Goal: Task Accomplishment & Management: Manage account settings

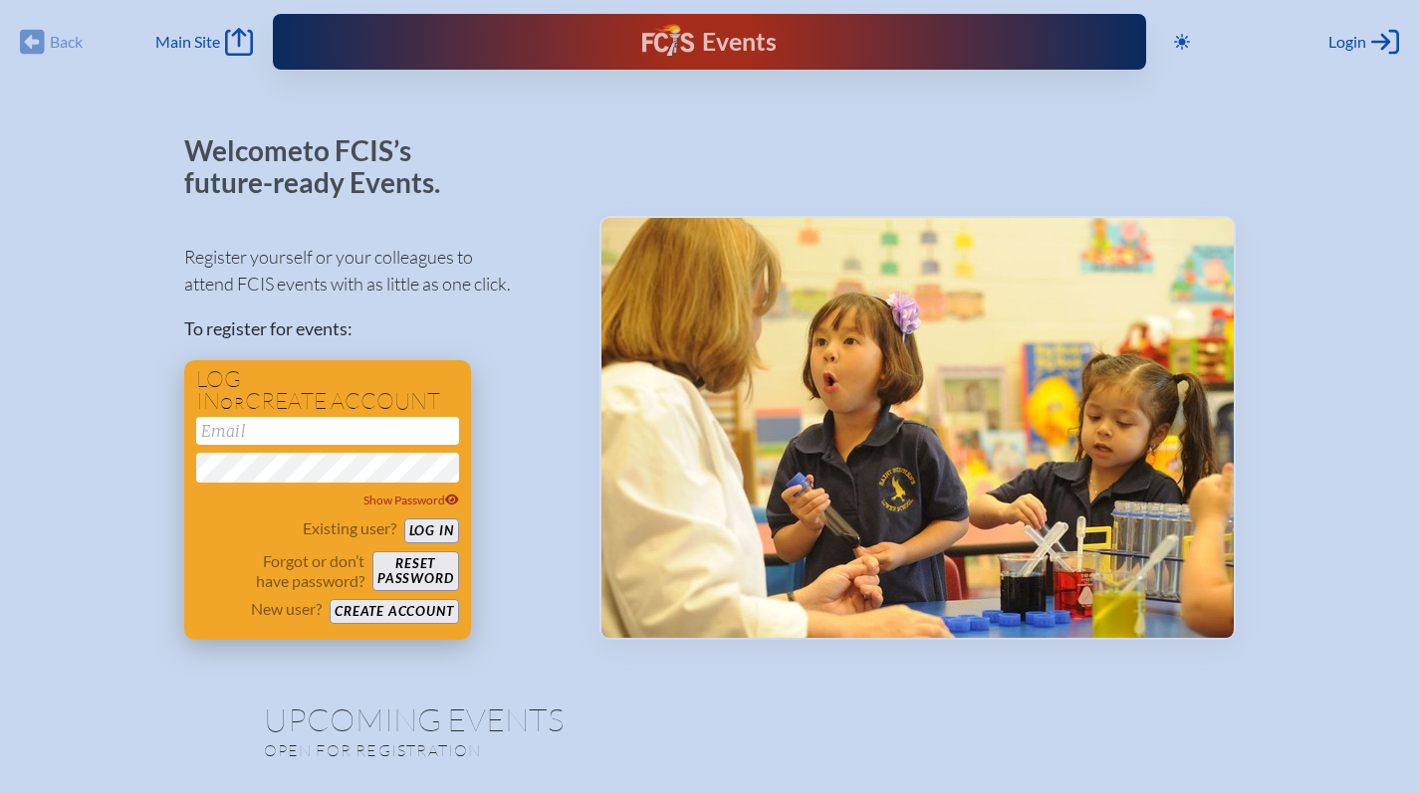
type input "[EMAIL_ADDRESS][DOMAIN_NAME]"
click at [443, 522] on button "Log in" at bounding box center [431, 531] width 55 height 25
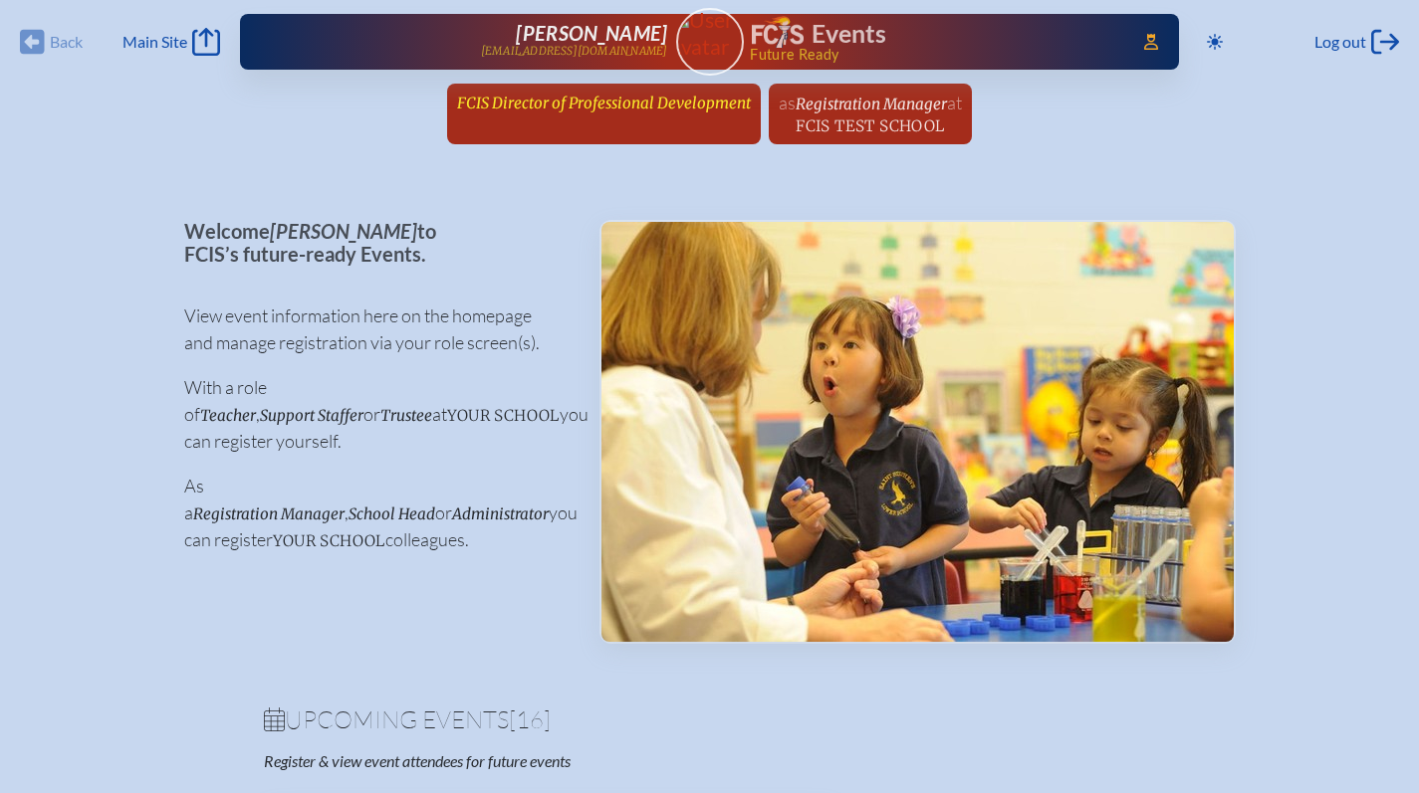
click at [625, 100] on span "FCIS Director of Professional Development" at bounding box center [604, 103] width 294 height 19
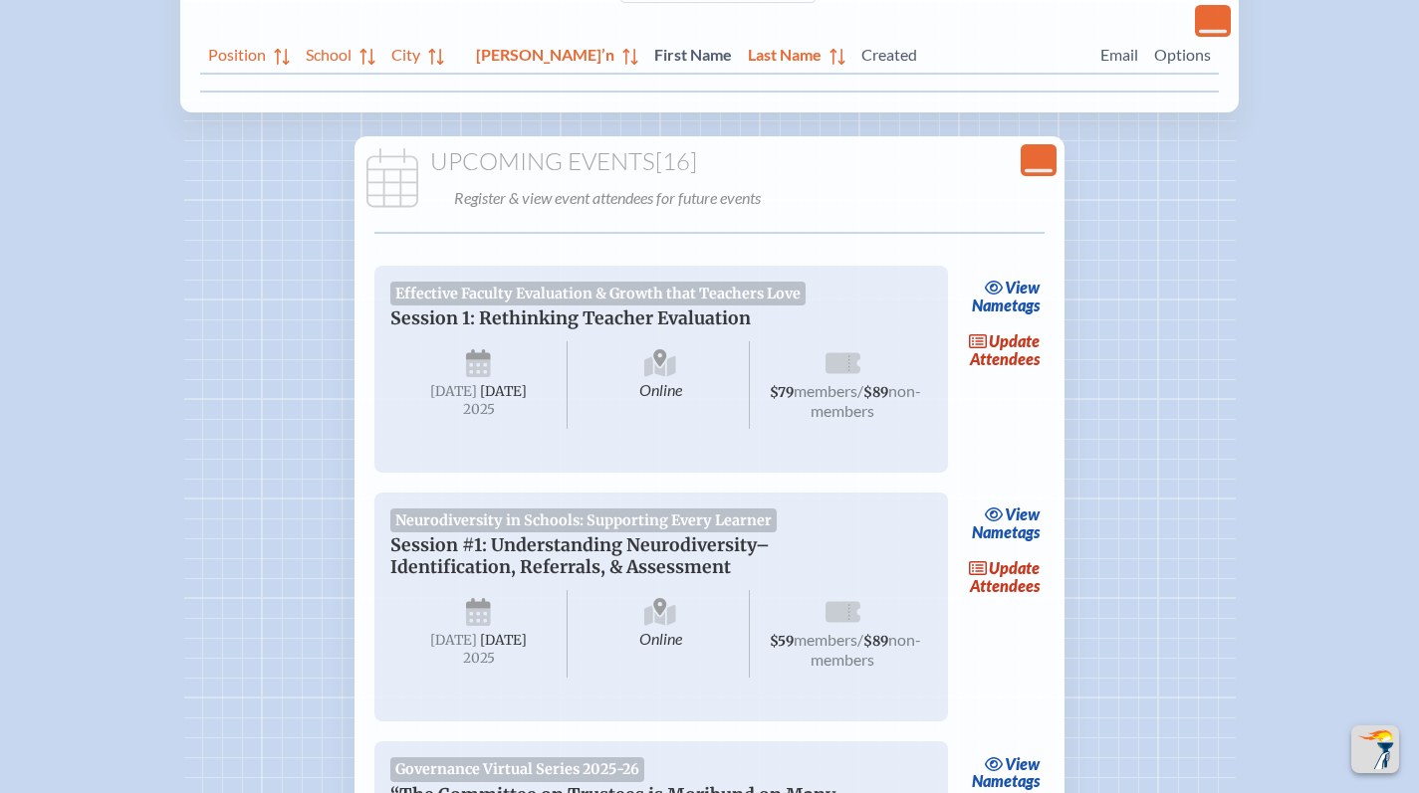
scroll to position [517, 0]
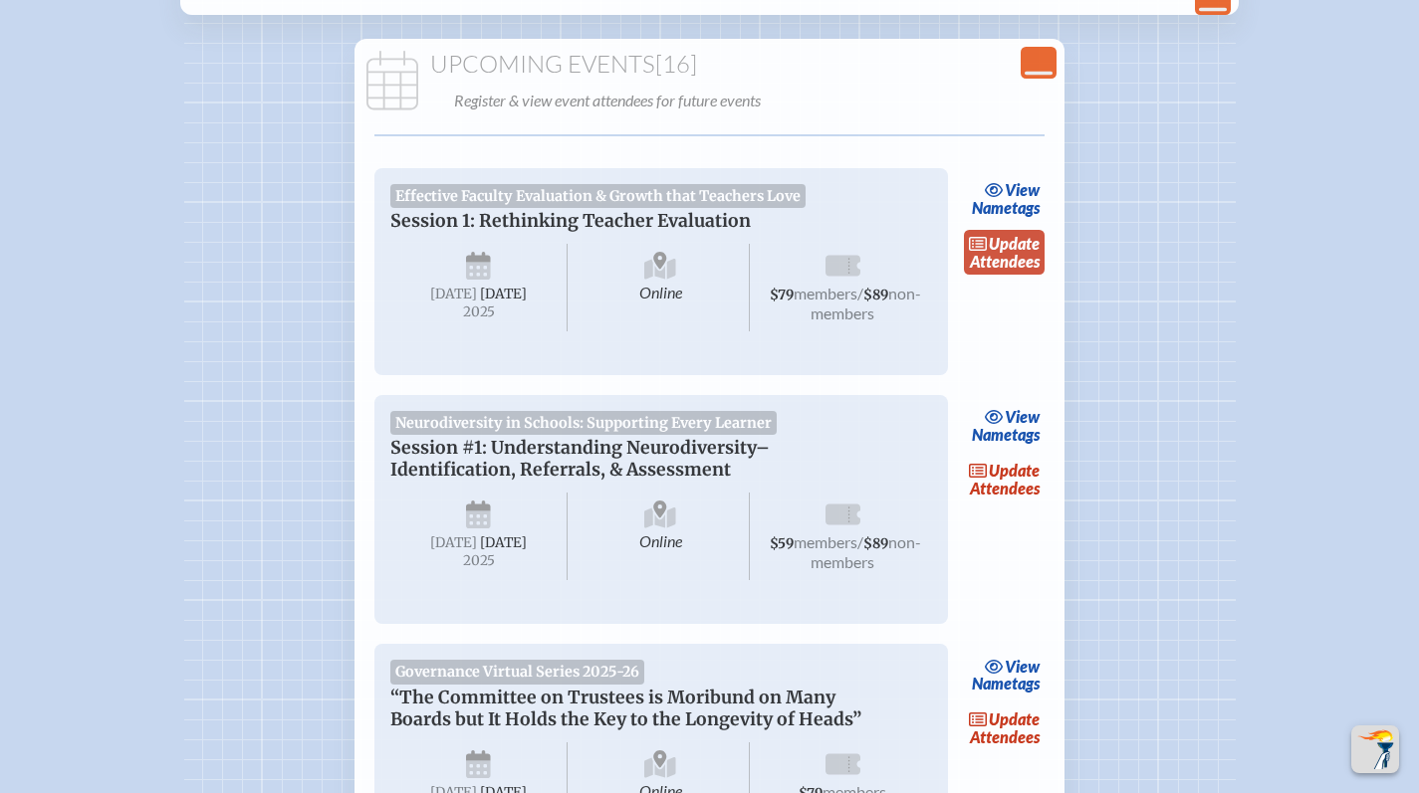
click at [992, 248] on span "update" at bounding box center [1014, 243] width 51 height 19
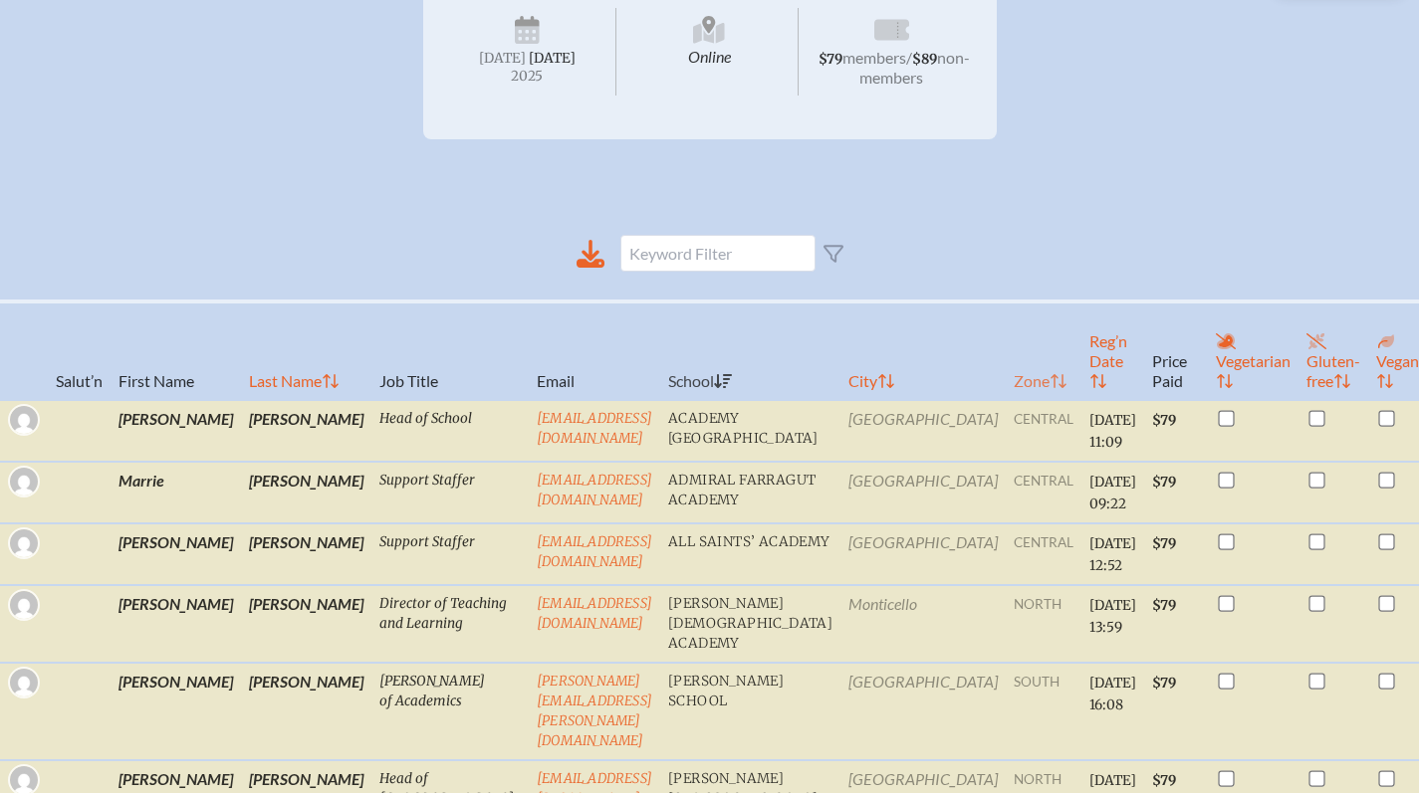
scroll to position [362, 0]
click at [1081, 373] on th "Reg’n Date" at bounding box center [1112, 349] width 63 height 99
checkbox input "true"
checkbox input "false"
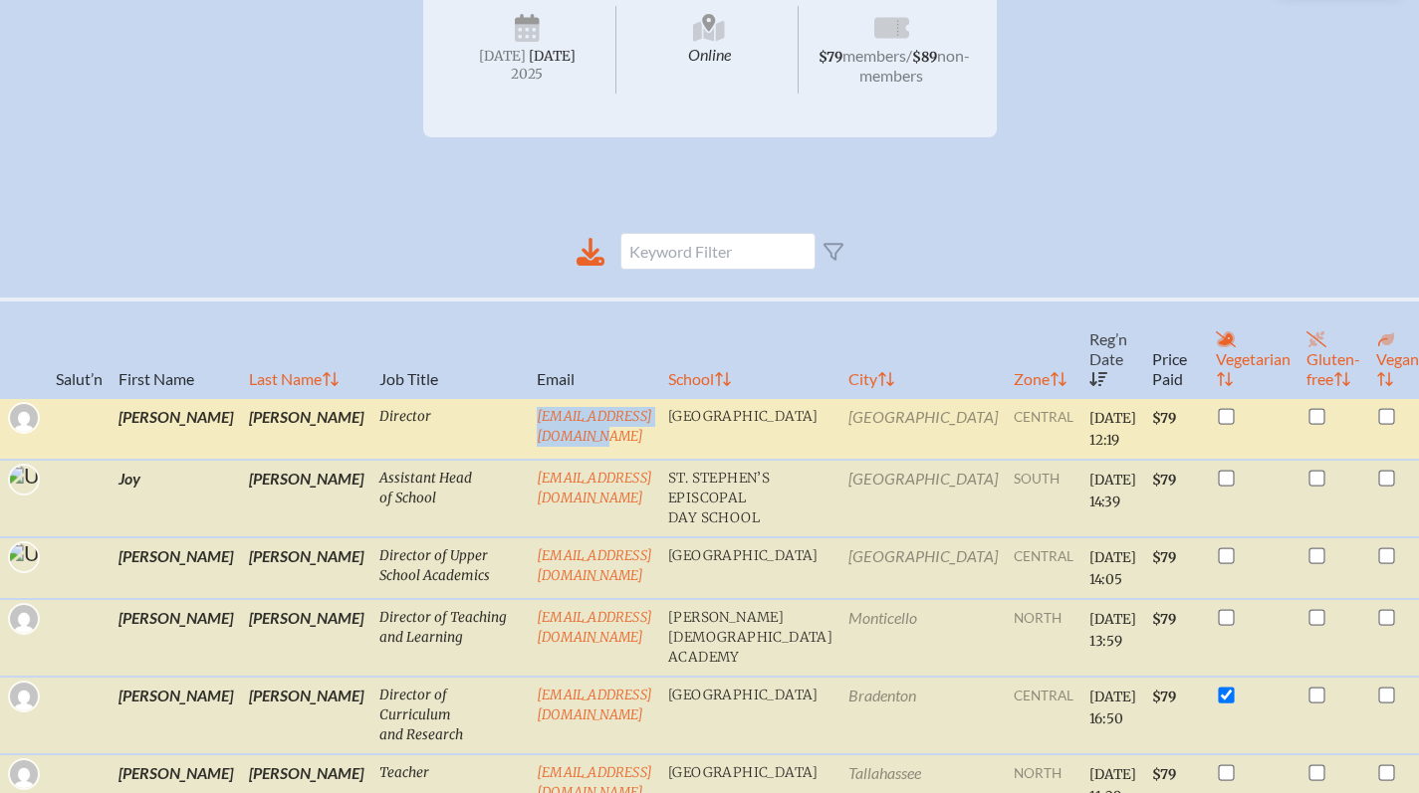
drag, startPoint x: 642, startPoint y: 432, endPoint x: 423, endPoint y: 427, distance: 219.1
click at [423, 427] on tr "[PERSON_NAME] Director [EMAIL_ADDRESS][DOMAIN_NAME] [GEOGRAPHIC_DATA] [DATE] 12…" at bounding box center [764, 429] width 1529 height 62
copy tr "[EMAIL_ADDRESS][DOMAIN_NAME]"
